Goal: Information Seeking & Learning: Learn about a topic

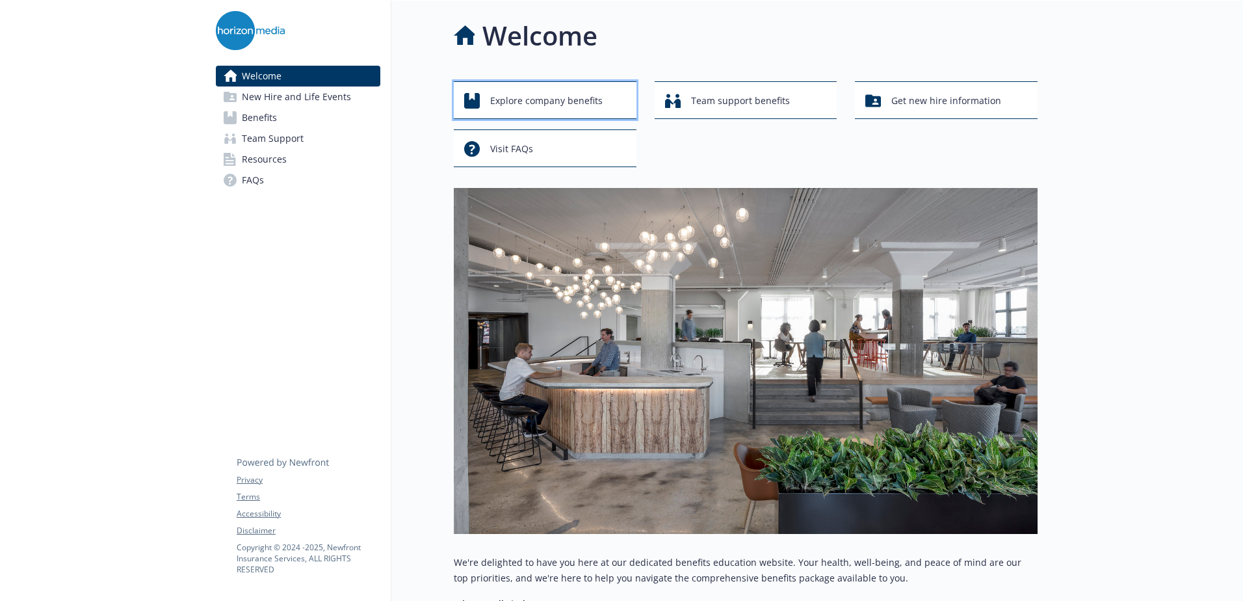
click at [569, 86] on button "Explore company benefits" at bounding box center [545, 100] width 183 height 38
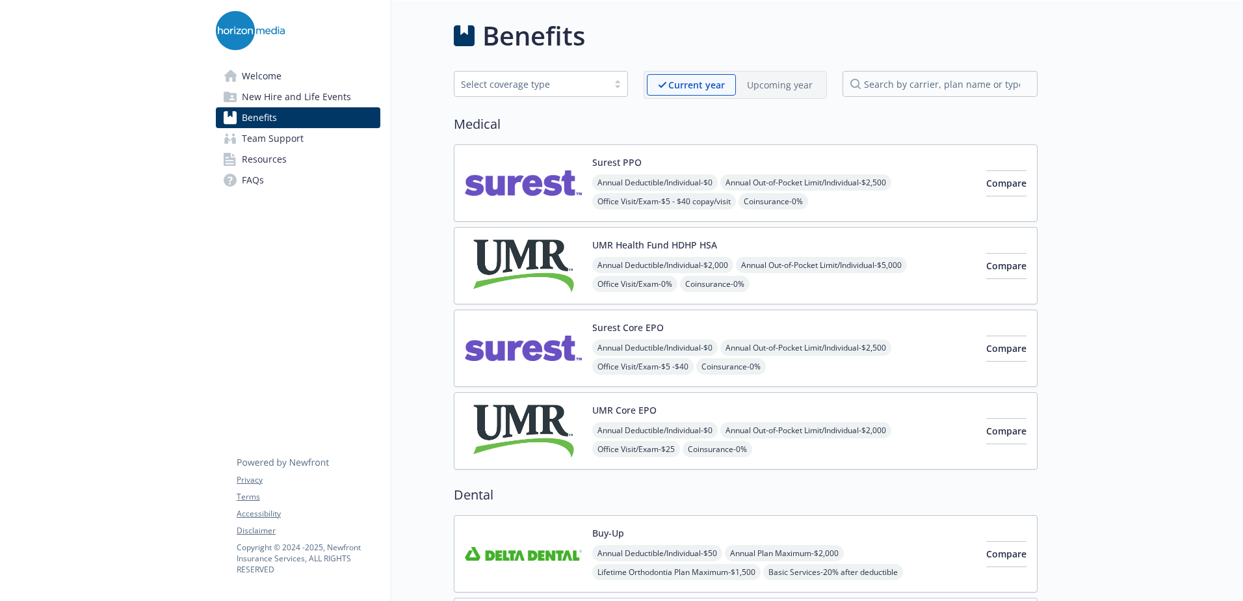
click at [517, 390] on div "Surest PPO Annual Deductible/Individual - $0 Annual Out-of-Pocket Limit/Individ…" at bounding box center [746, 306] width 584 height 325
click at [510, 405] on img at bounding box center [523, 430] width 117 height 55
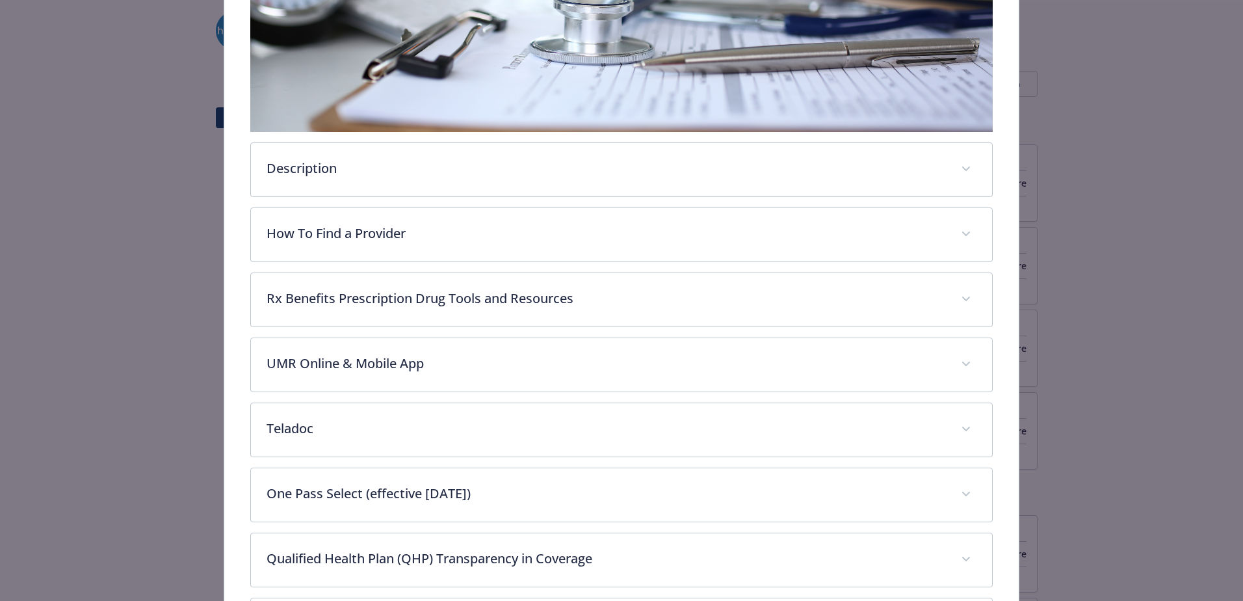
scroll to position [473, 0]
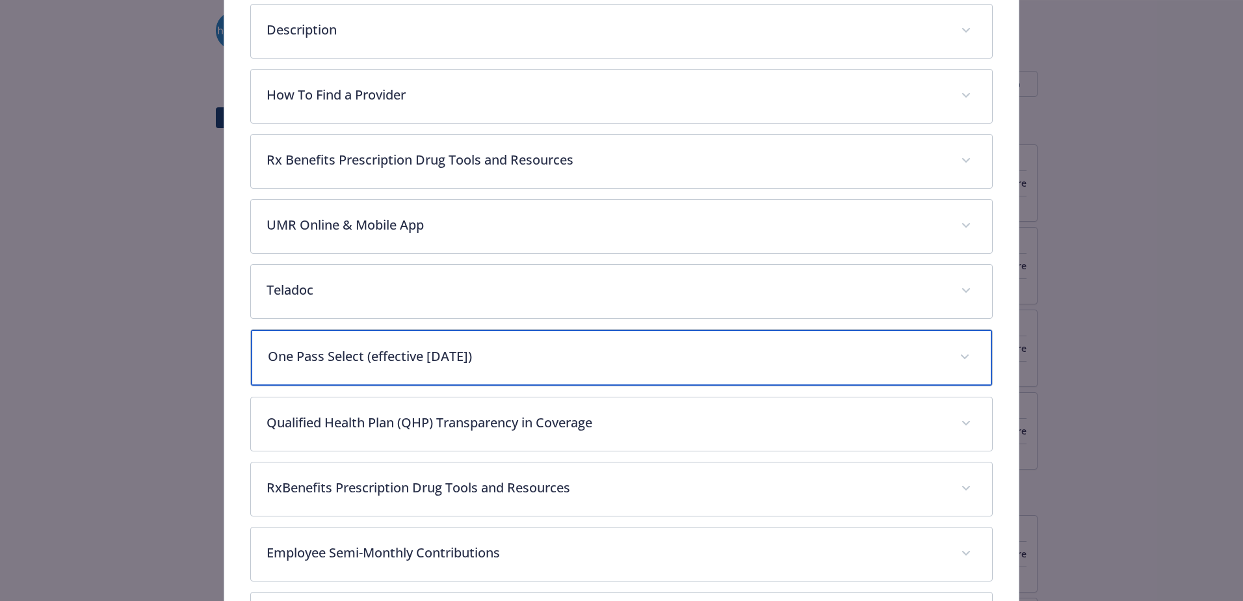
click at [471, 352] on p "One Pass Select (effective [DATE])" at bounding box center [606, 357] width 676 height 20
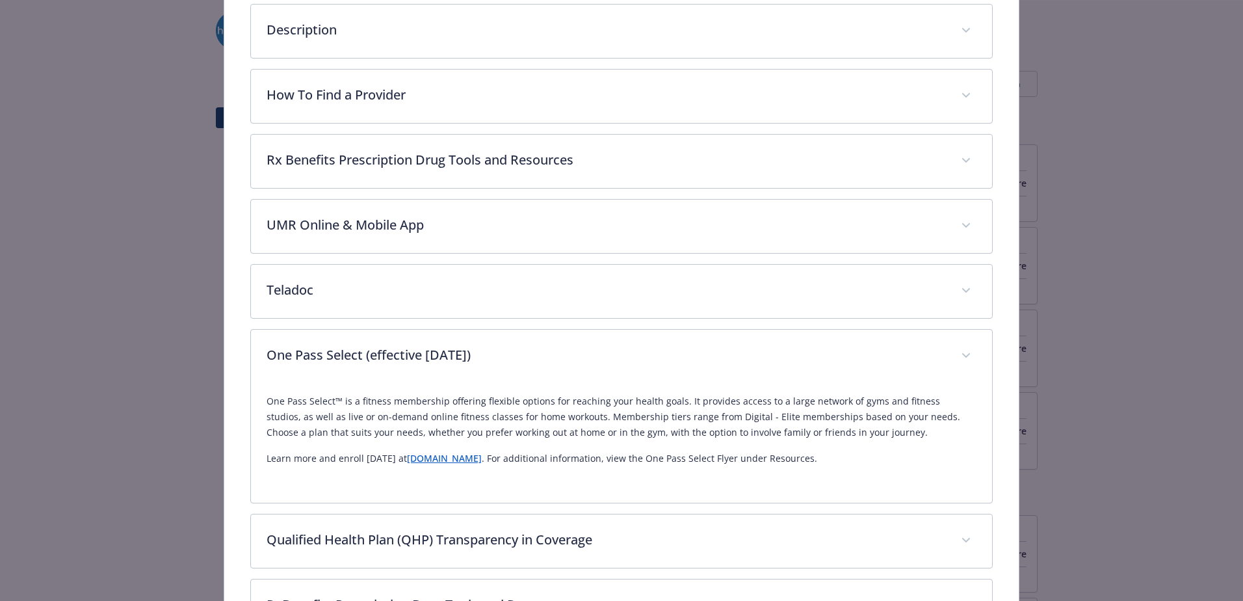
click at [463, 457] on link "[DOMAIN_NAME]" at bounding box center [444, 458] width 75 height 12
